Goal: Information Seeking & Learning: Check status

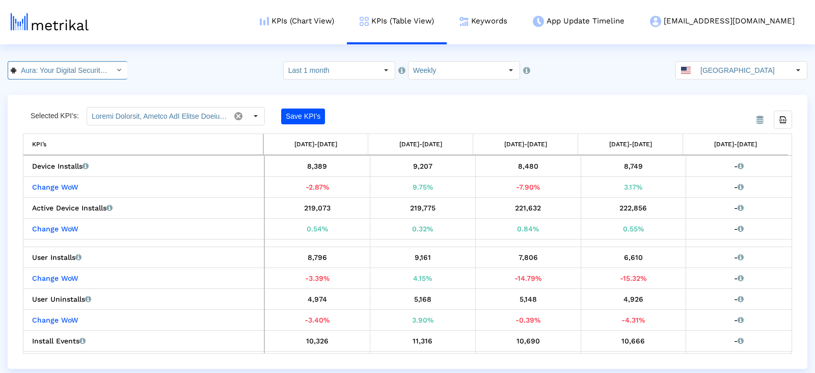
scroll to position [0, 70]
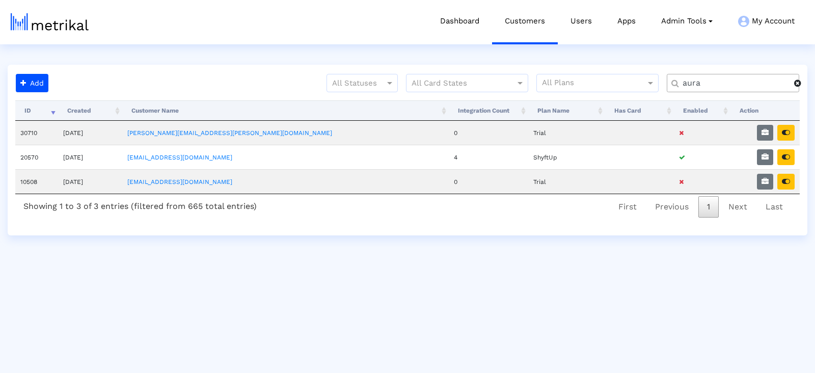
click at [742, 86] on input "aura" at bounding box center [735, 83] width 119 height 11
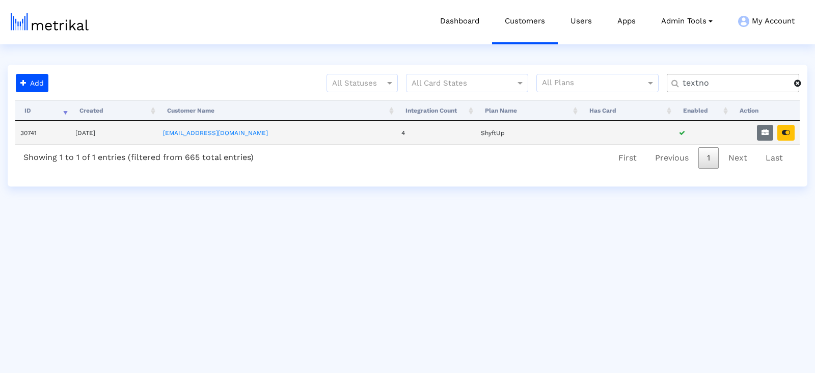
type input "textno"
click at [777, 139] on td at bounding box center [765, 133] width 69 height 24
click at [790, 138] on button "button" at bounding box center [786, 133] width 17 height 16
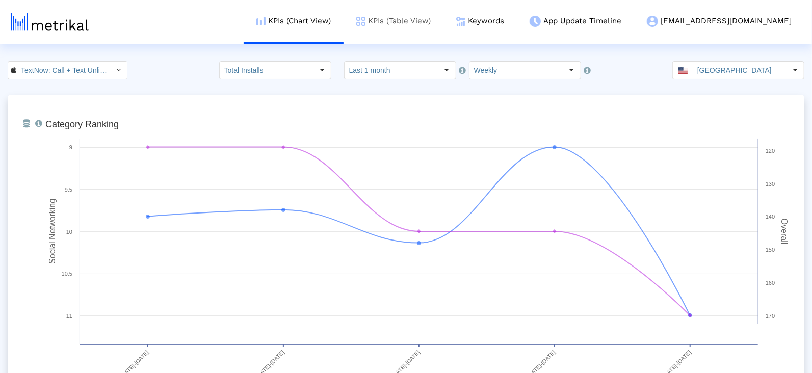
click at [443, 10] on link "KPIs (Table View)" at bounding box center [393, 21] width 100 height 42
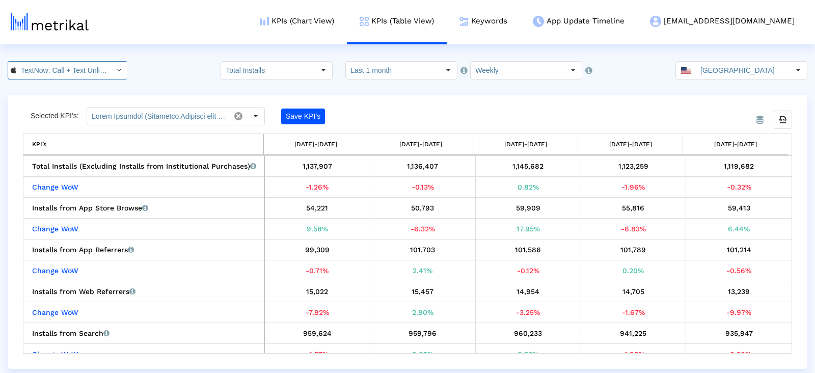
click at [69, 71] on input "TextNow: Call + Text Unlimited < 314716233 >" at bounding box center [62, 70] width 92 height 17
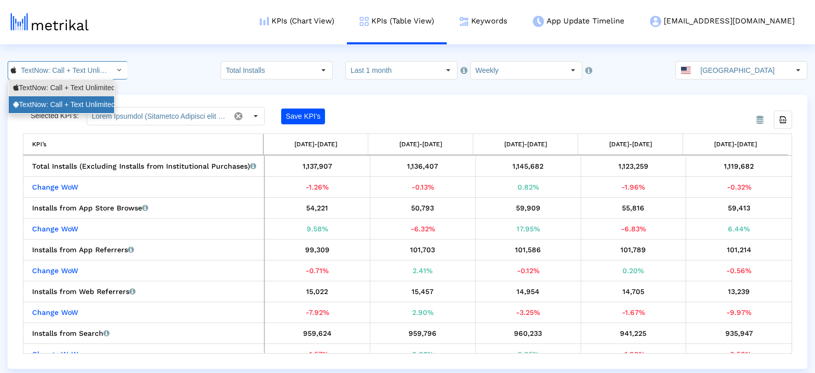
click at [74, 102] on div "TextNow: Call + Text Unlimited <com.enflick.android.TextNow>" at bounding box center [61, 105] width 96 height 10
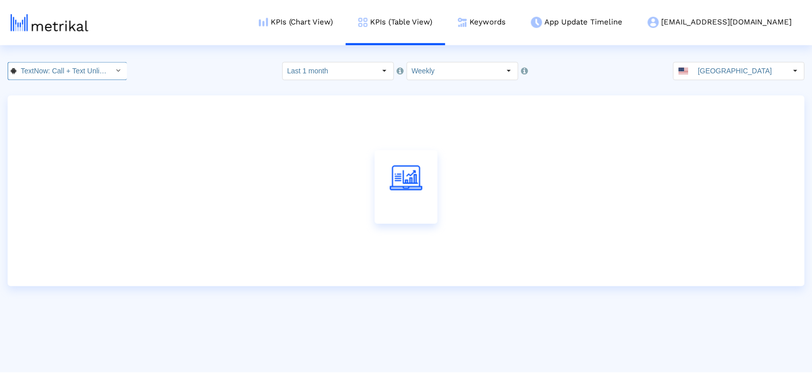
scroll to position [0, 130]
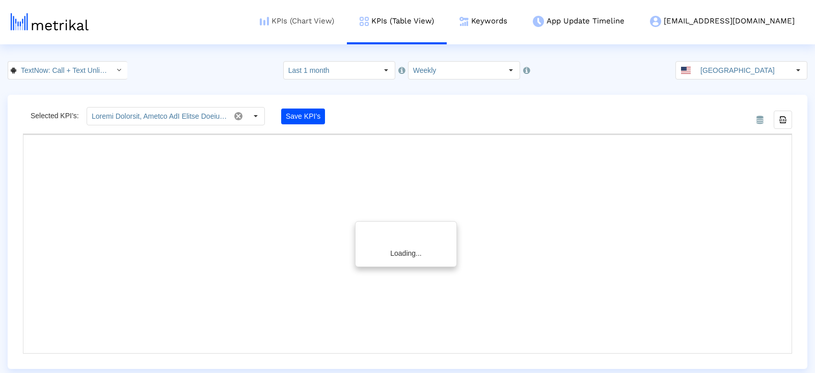
click at [343, 25] on link "KPIs (Chart View)" at bounding box center [297, 21] width 100 height 42
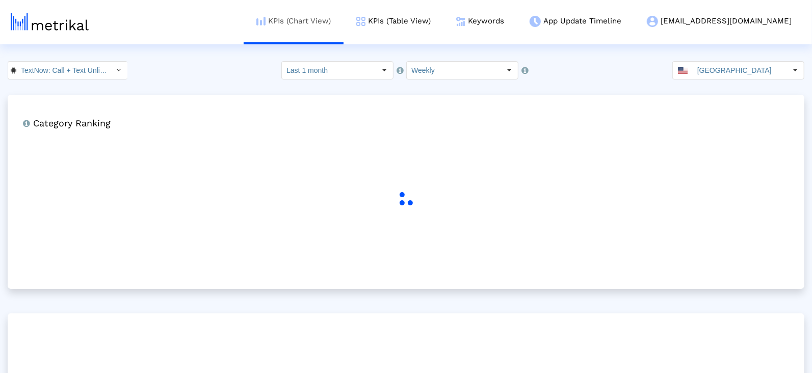
click at [343, 25] on link "KPIs (Chart View)" at bounding box center [294, 21] width 100 height 42
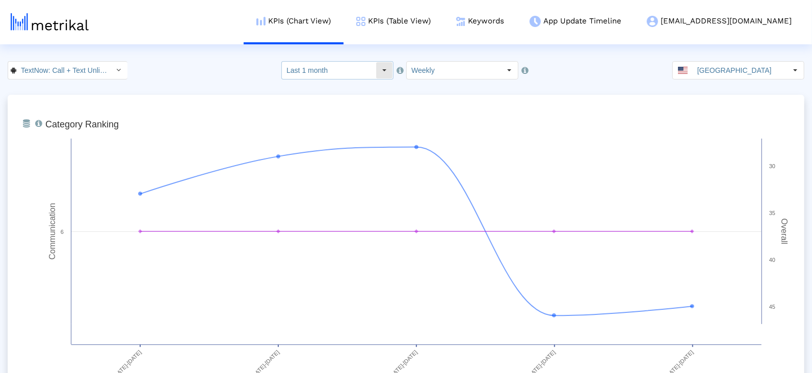
click at [361, 71] on input "Last 1 month" at bounding box center [329, 70] width 94 height 17
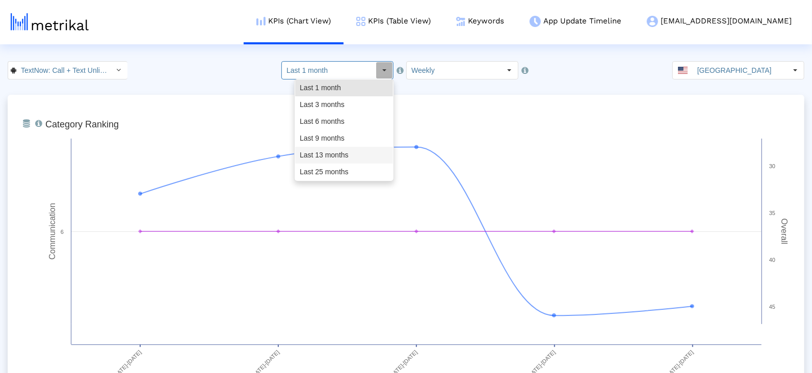
click at [336, 153] on div "Last 13 months" at bounding box center [344, 155] width 98 height 17
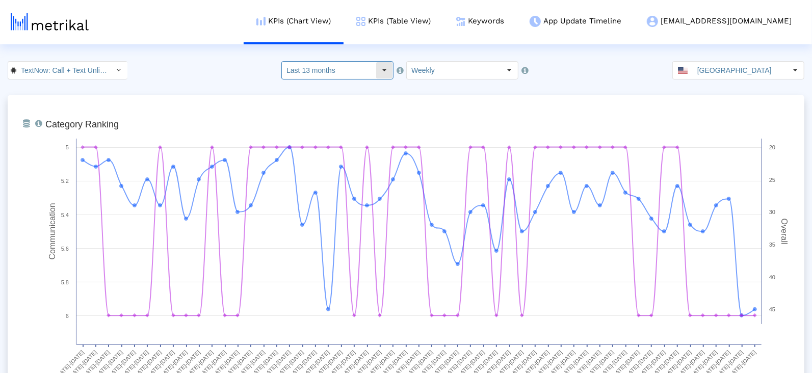
click at [367, 63] on input "Last 13 months" at bounding box center [329, 70] width 94 height 17
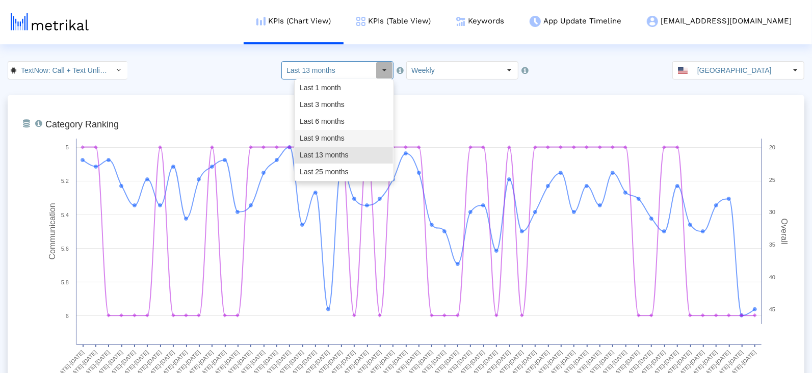
click at [355, 137] on div "Last 9 months" at bounding box center [344, 138] width 98 height 17
type input "Last 9 months"
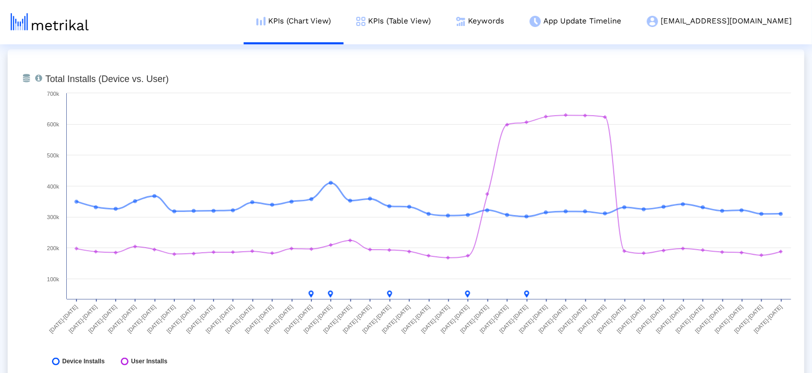
scroll to position [418, 0]
